Goal: Transaction & Acquisition: Complete application form

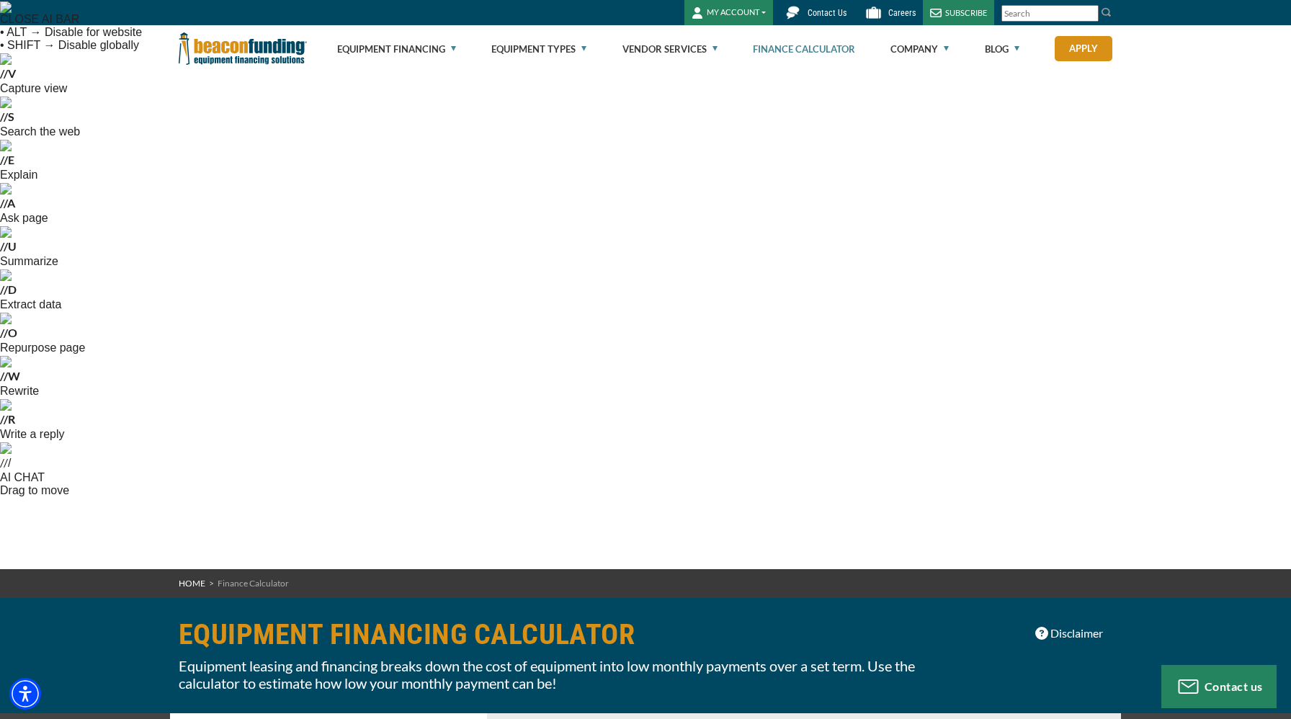
select select "23"
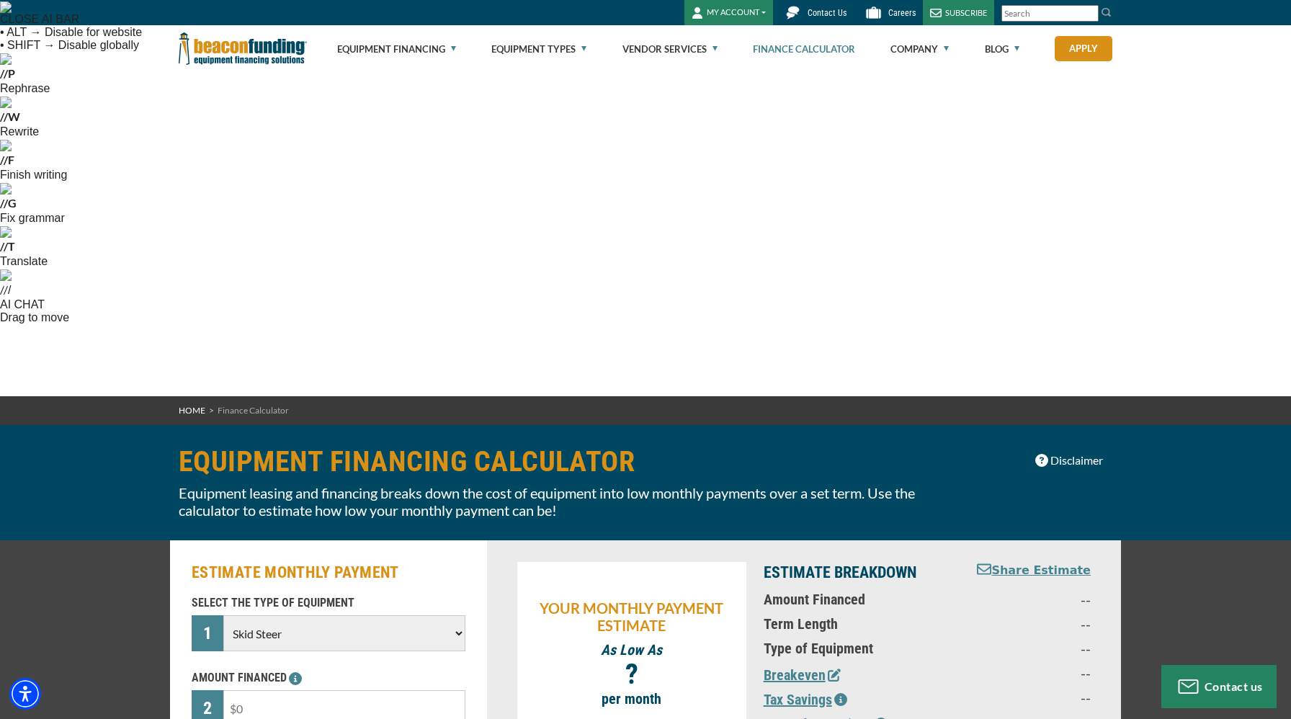
click at [309, 690] on input "text" at bounding box center [344, 708] width 242 height 36
type input "$200,000"
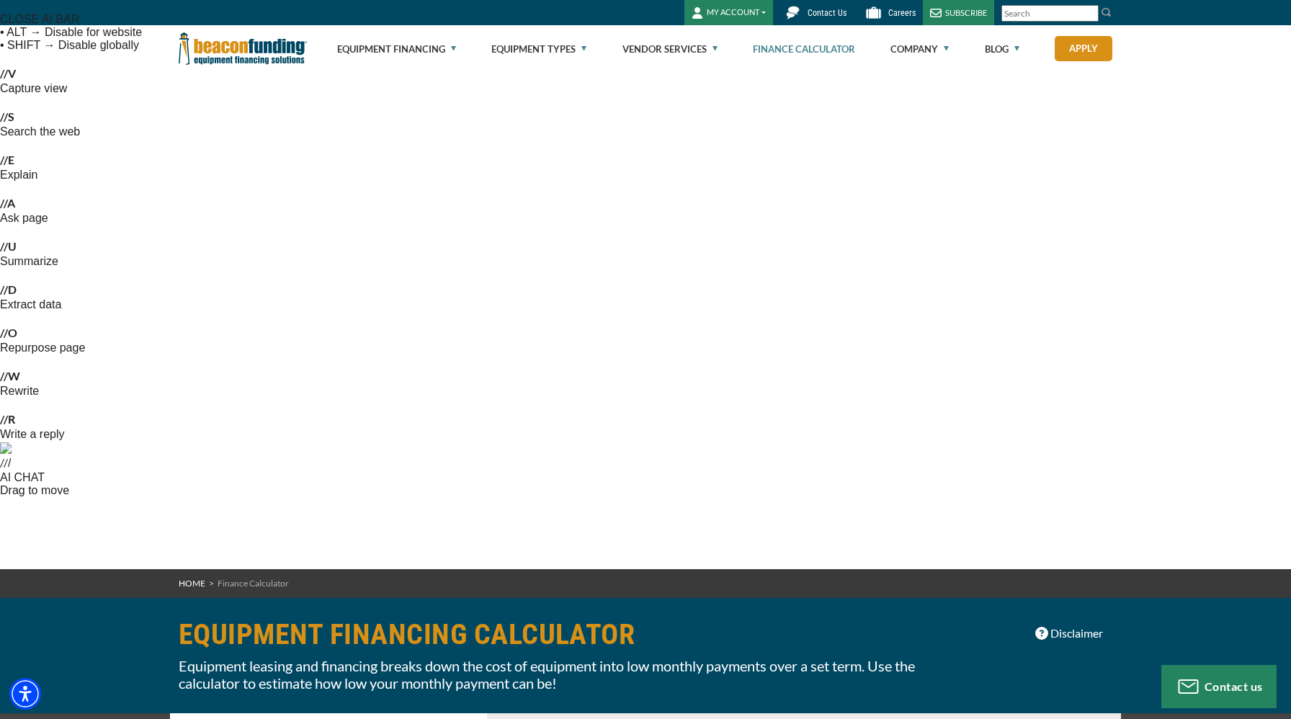
select select "72"
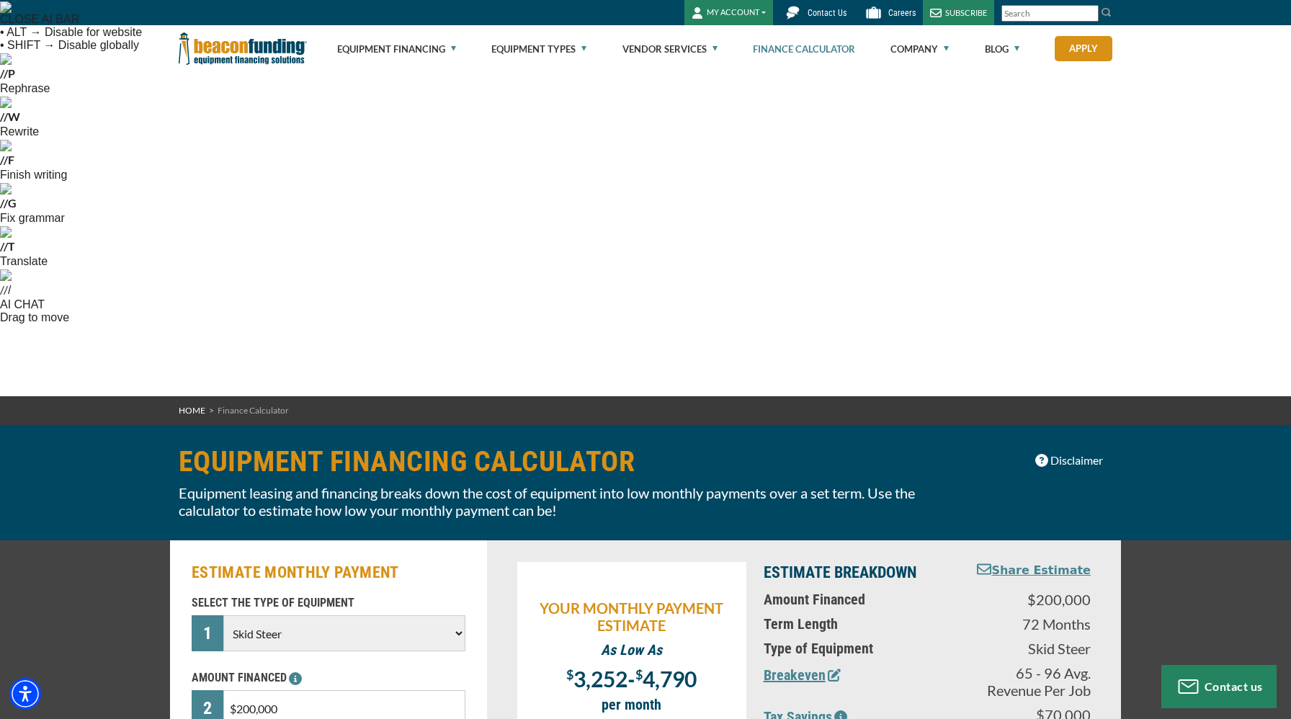
type input "$100,000"
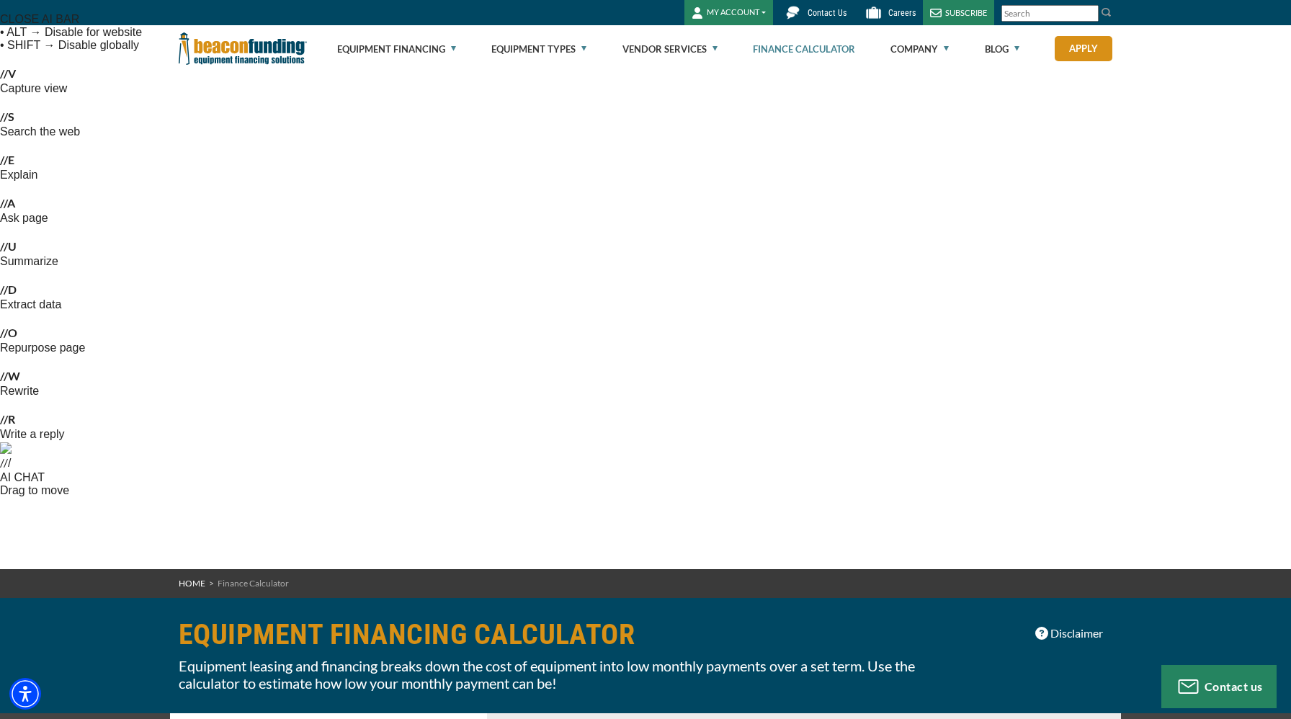
select select "72"
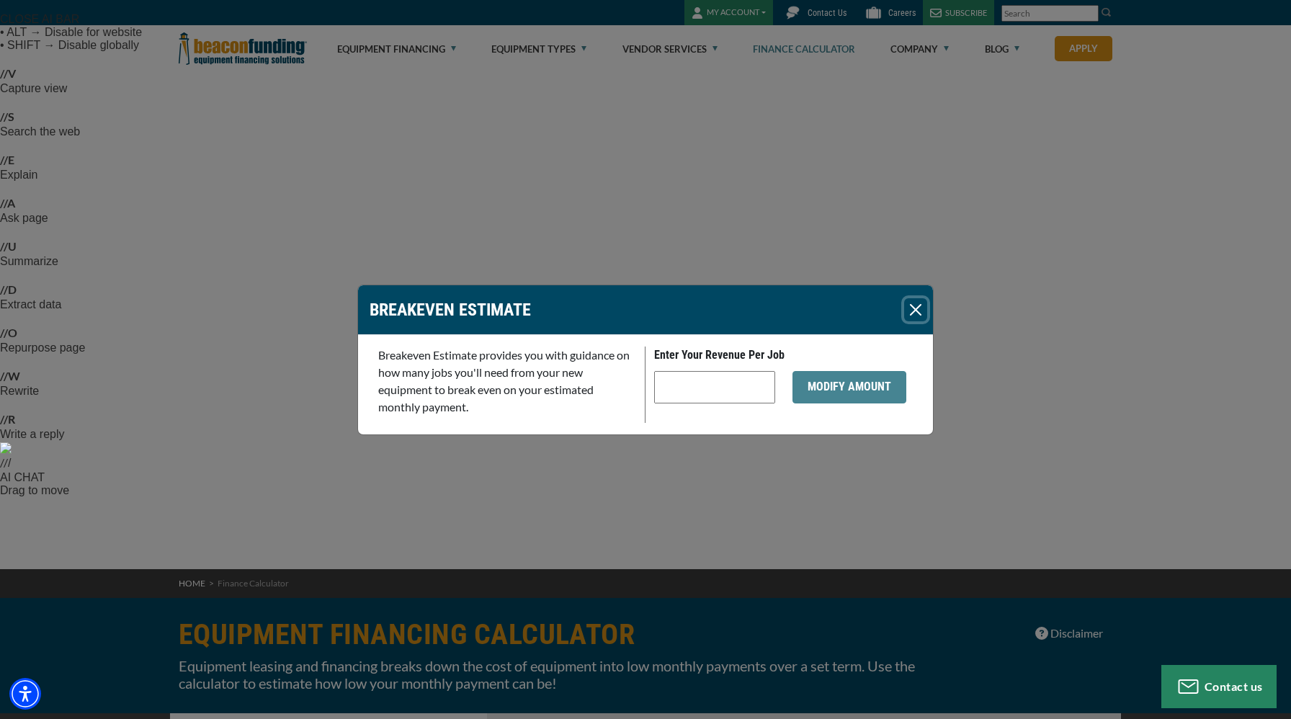
click at [913, 313] on button "Close" at bounding box center [915, 309] width 23 height 23
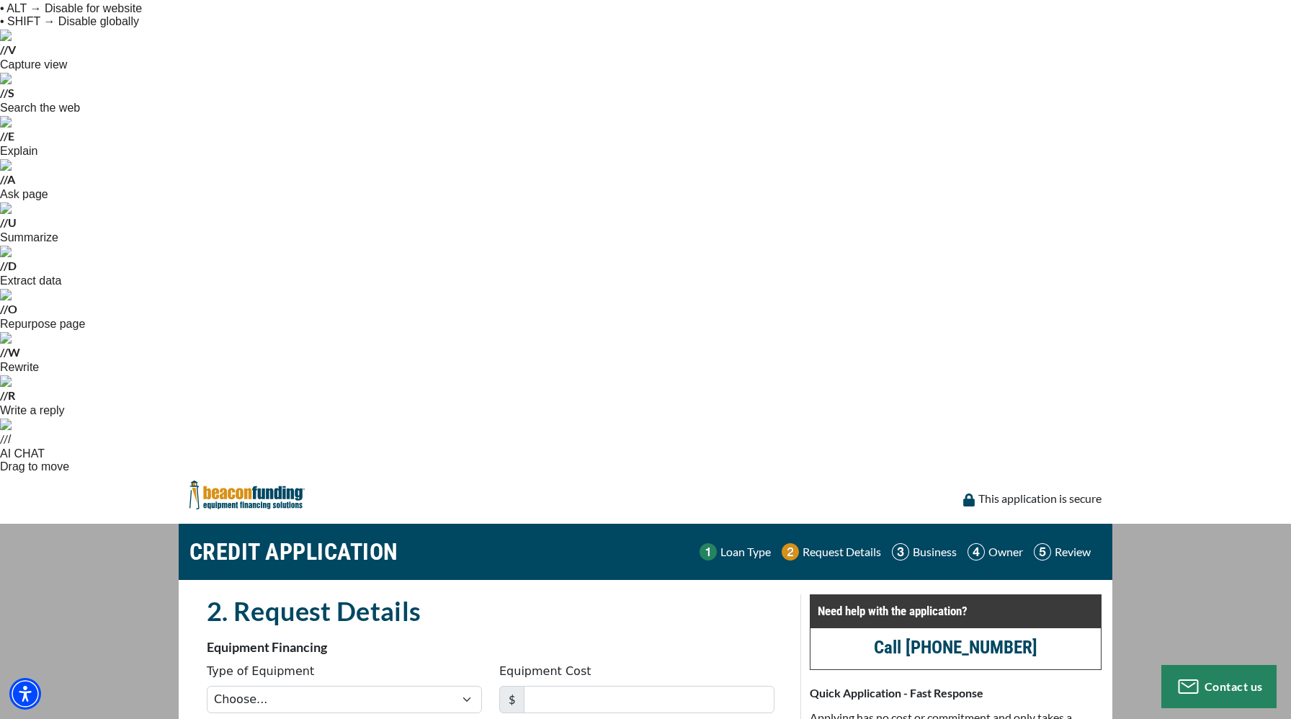
scroll to position [62, 0]
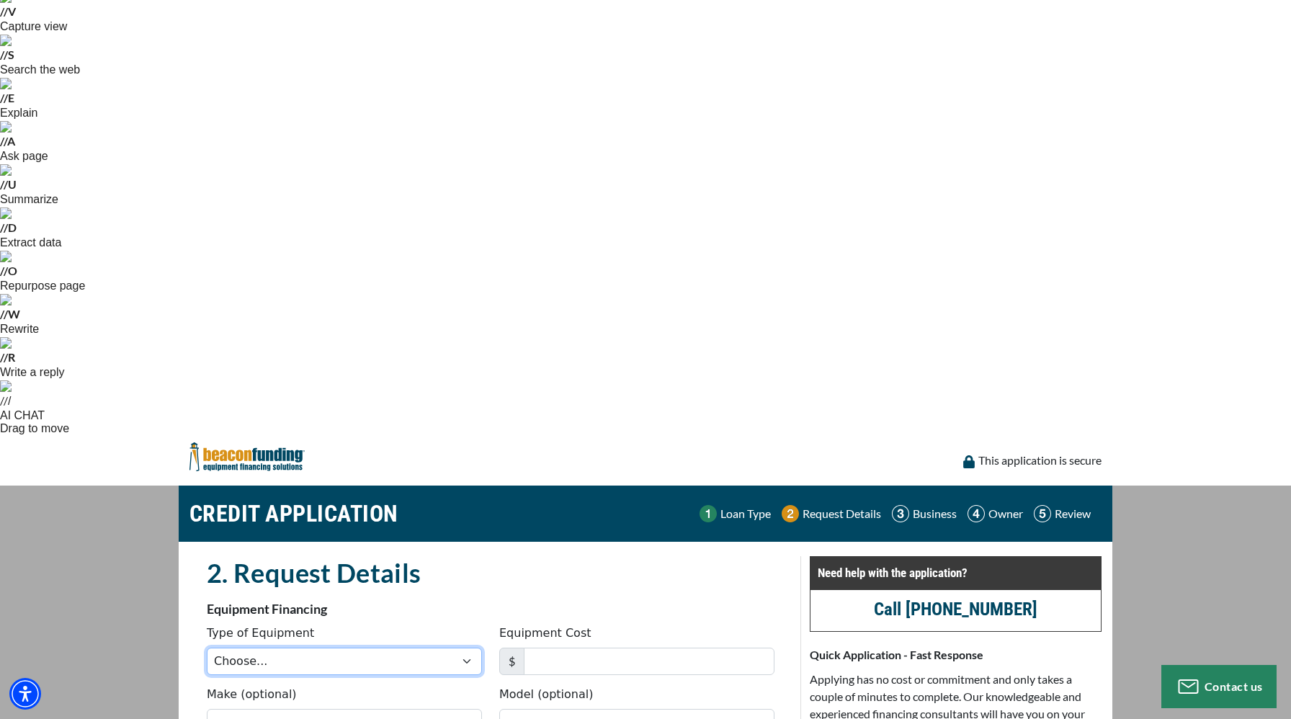
click at [465, 647] on select "Choose... Backhoe Boom/Bucket Truck Chipper Commercial Mower Crane DTG/DTF Prin…" at bounding box center [344, 660] width 275 height 27
click at [207, 647] on select "Choose... Backhoe Boom/Bucket Truck Chipper Commercial Mower Crane DTG/DTF Prin…" at bounding box center [344, 660] width 275 height 27
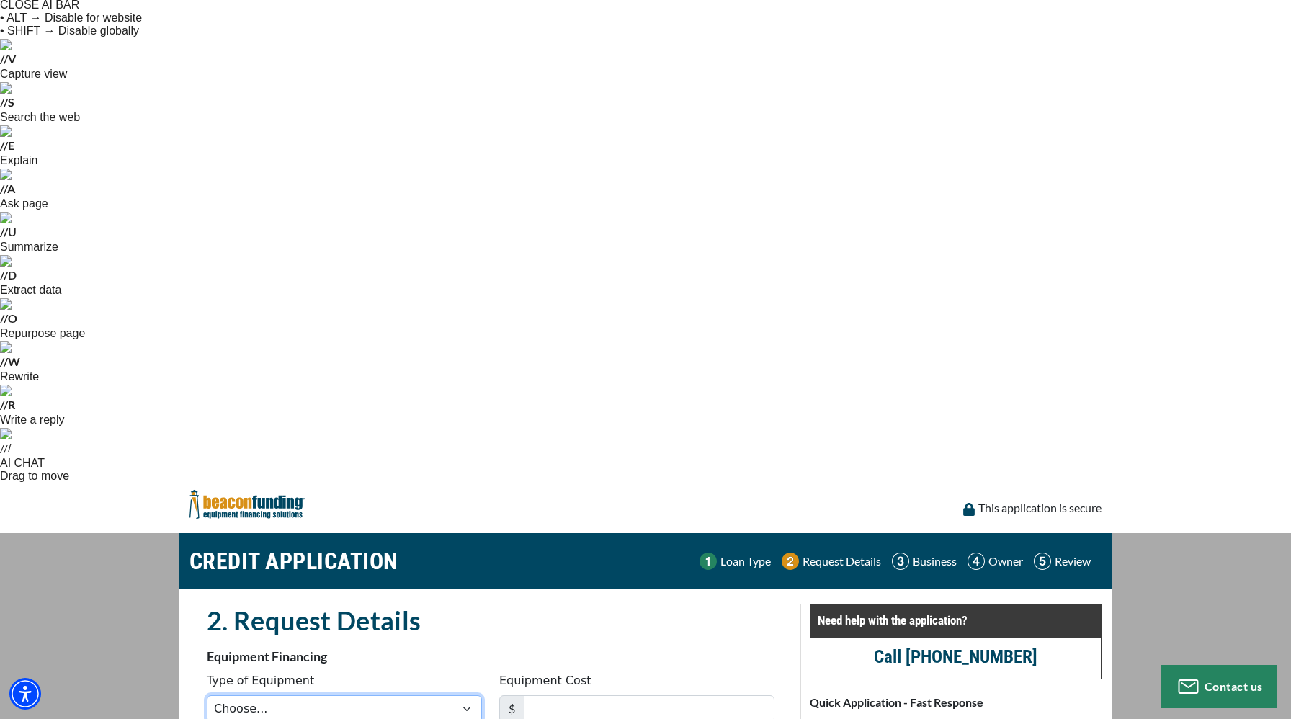
scroll to position [16, 0]
